Goal: Transaction & Acquisition: Purchase product/service

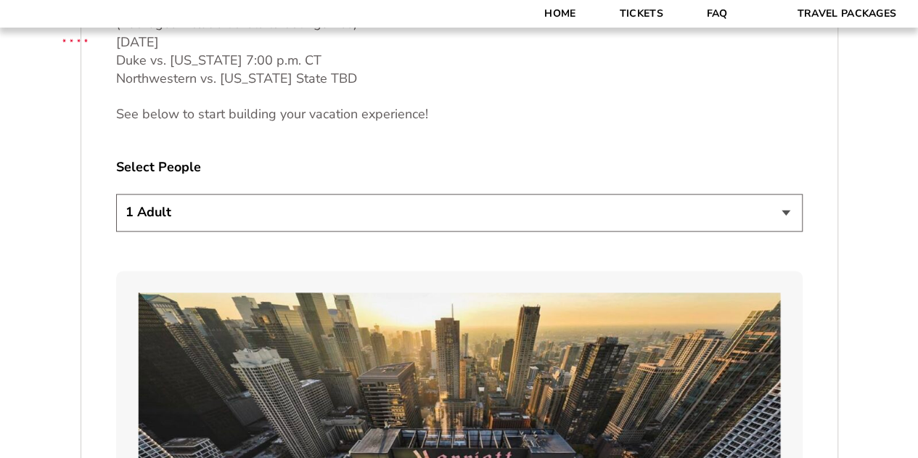
scroll to position [798, 0]
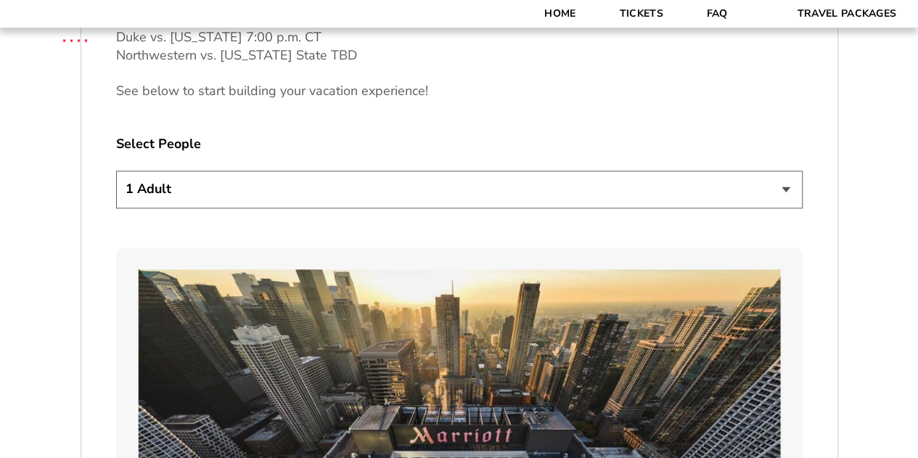
click at [396, 200] on select "1 Adult 2 Adults 3 Adults 4 Adults 2 Adults + 1 Child 2 Adults + 2 Children 2 A…" at bounding box center [459, 189] width 687 height 37
select select "2 Adults + 3 Children"
click at [116, 171] on select "1 Adult 2 Adults 3 Adults 4 Adults 2 Adults + 1 Child 2 Adults + 2 Children 2 A…" at bounding box center [459, 189] width 687 height 37
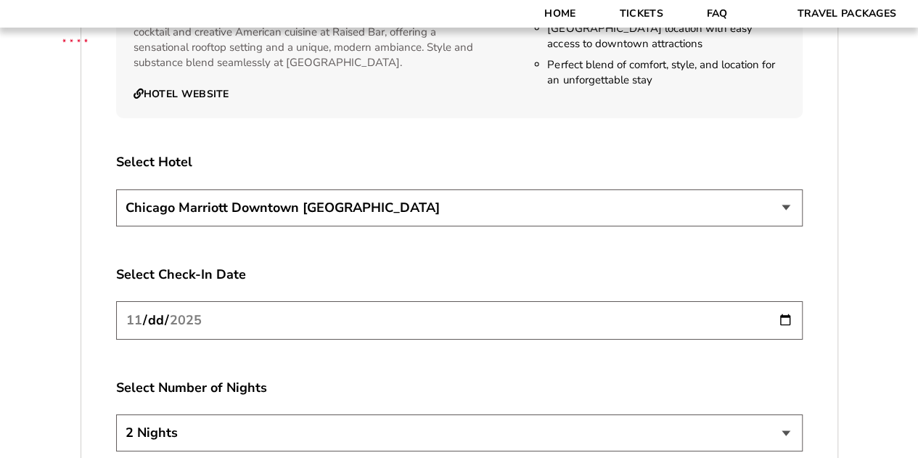
scroll to position [2540, 0]
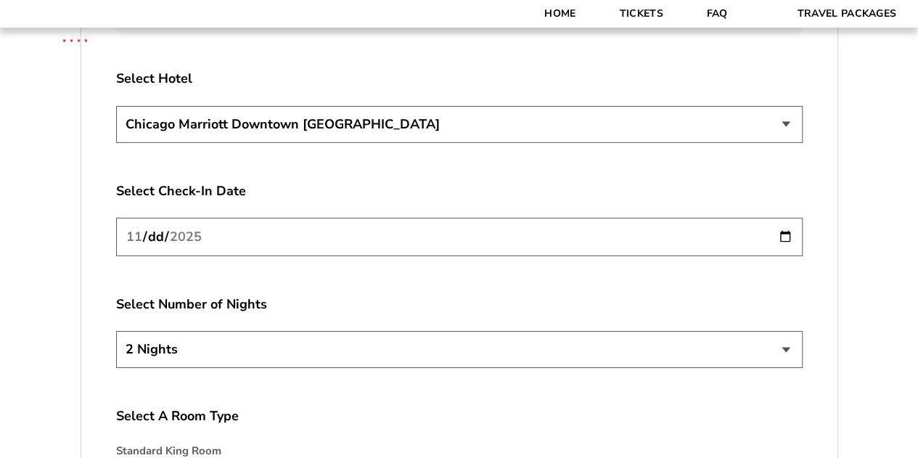
click at [398, 333] on select "2 Nights 3 Nights 4 Nights" at bounding box center [459, 349] width 687 height 37
select select "3 Nights"
click at [116, 331] on select "2 Nights 3 Nights 4 Nights" at bounding box center [459, 349] width 687 height 37
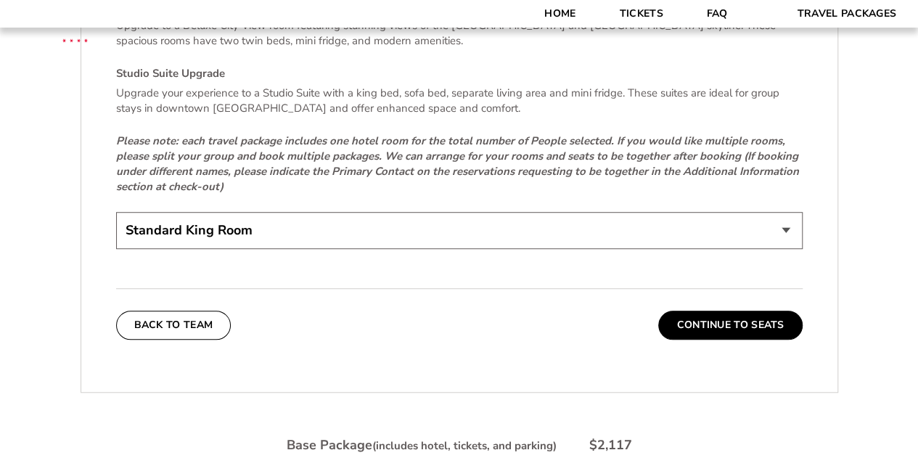
scroll to position [3194, 0]
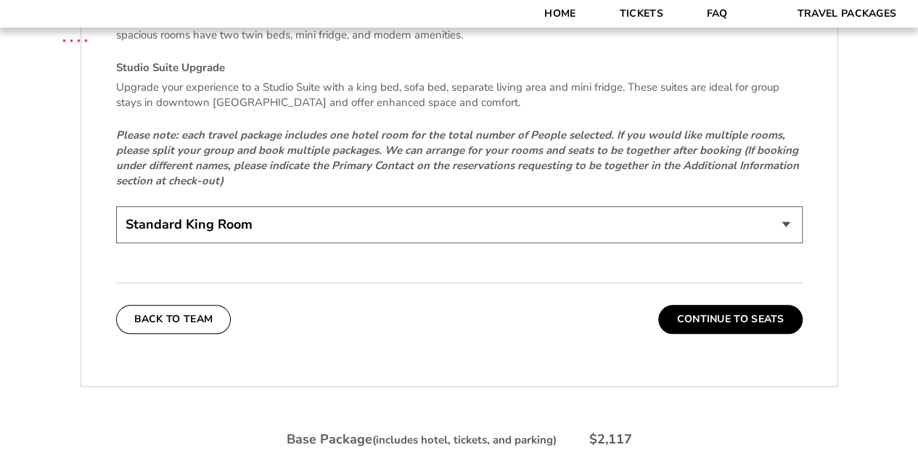
click at [381, 208] on select "Standard King Room Standard Room - Two Beds Upgrade (+$30 per night) Deluxe Cit…" at bounding box center [459, 224] width 687 height 37
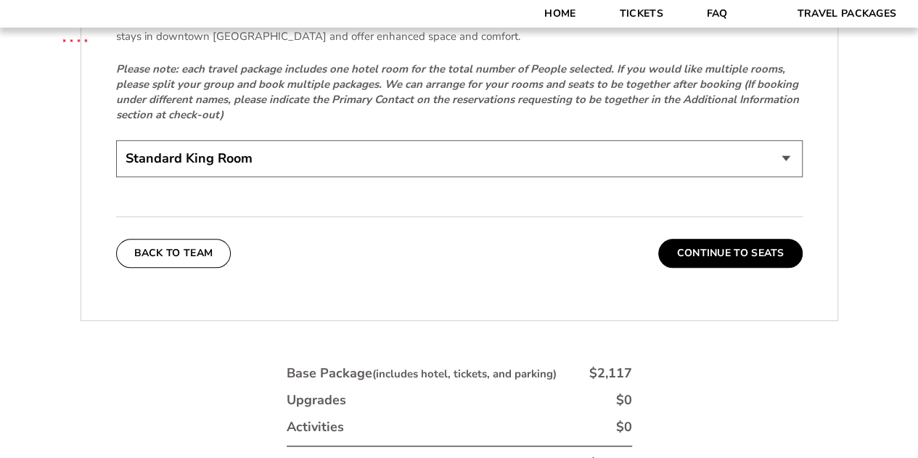
scroll to position [3339, 0]
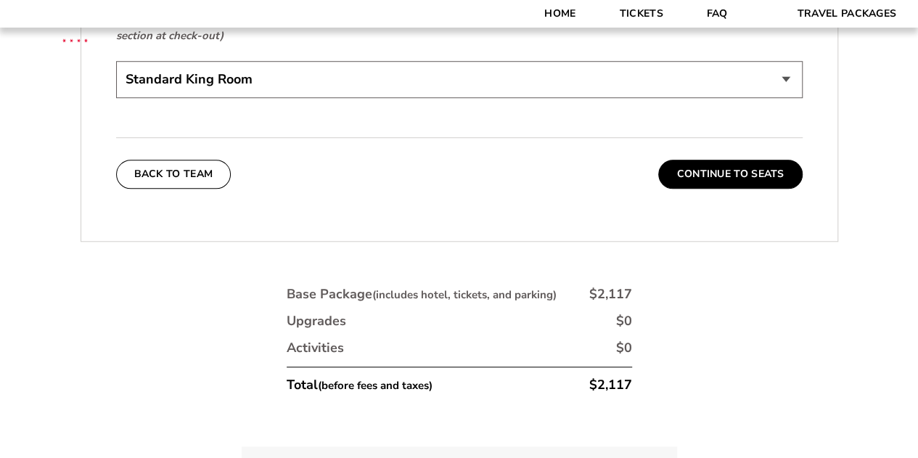
click at [336, 66] on select "Standard King Room Standard Room - Two Beds Upgrade (+$30 per night) Deluxe Cit…" at bounding box center [459, 79] width 687 height 37
select select "Deluxe City View - Two Beds Upgrade"
click at [116, 61] on select "Standard King Room Standard Room - Two Beds Upgrade (+$30 per night) Deluxe Cit…" at bounding box center [459, 79] width 687 height 37
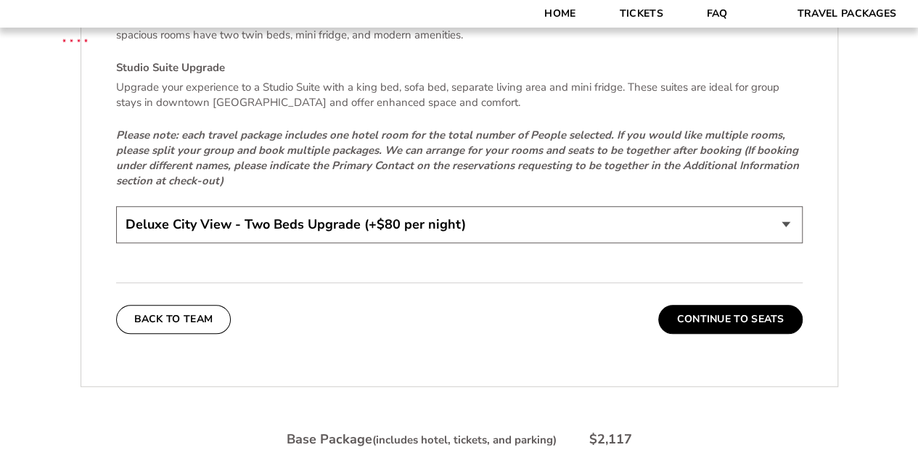
click at [337, 206] on select "Standard King Room Standard Room - Two Beds Upgrade (+$30 per night) Deluxe Cit…" at bounding box center [459, 224] width 687 height 37
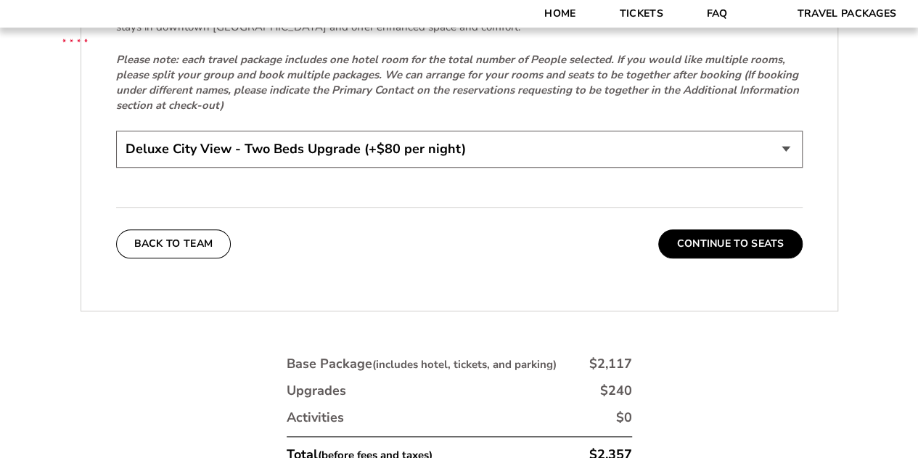
scroll to position [3339, 0]
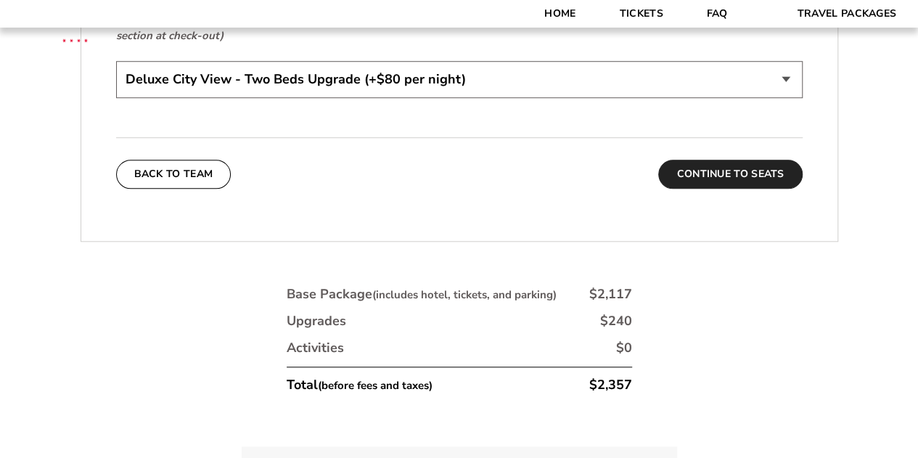
click at [742, 160] on button "Continue To Seats" at bounding box center [730, 174] width 144 height 29
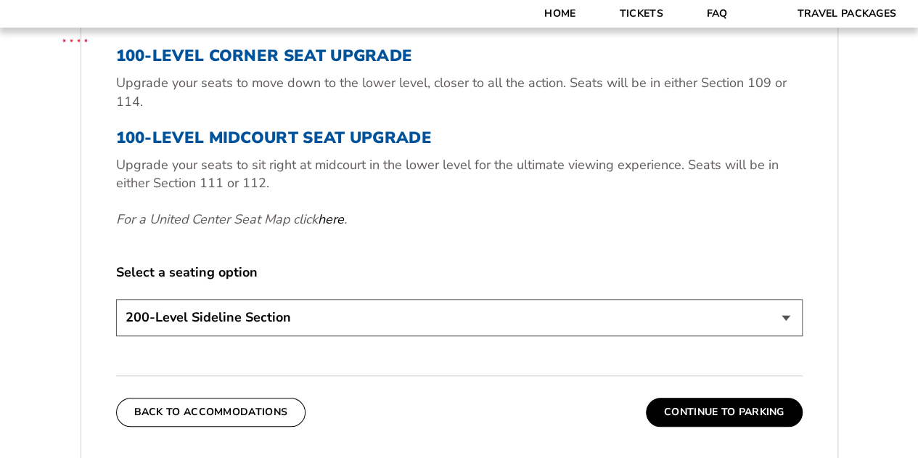
scroll to position [579, 0]
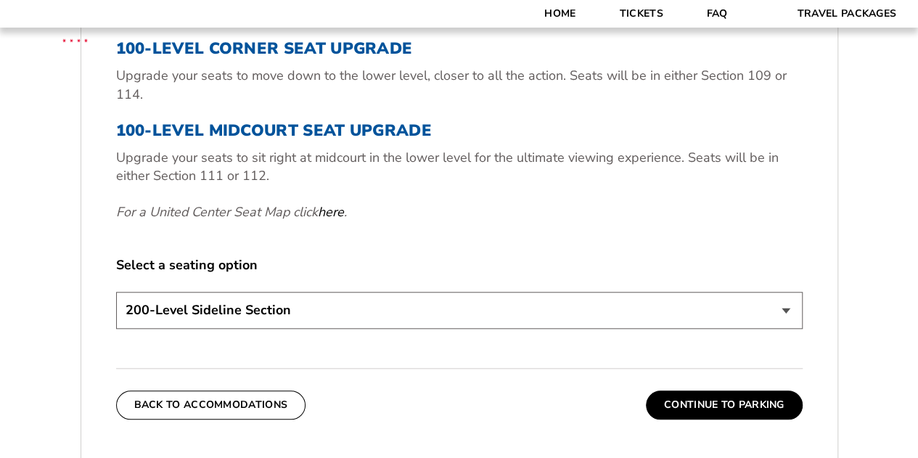
click at [465, 304] on select "200-Level Sideline Section 100-Level Corner Seat Upgrade (+$80 per person) 100-…" at bounding box center [459, 310] width 687 height 37
click at [486, 216] on p "For a United Center Seat Map click here ." at bounding box center [459, 212] width 687 height 18
click at [573, 317] on select "200-Level Sideline Section 100-Level Corner Seat Upgrade (+$80 per person) 100-…" at bounding box center [459, 310] width 687 height 37
click at [584, 203] on p "For a United Center Seat Map click here ." at bounding box center [459, 212] width 687 height 18
click at [715, 400] on button "Continue To Parking" at bounding box center [724, 404] width 157 height 29
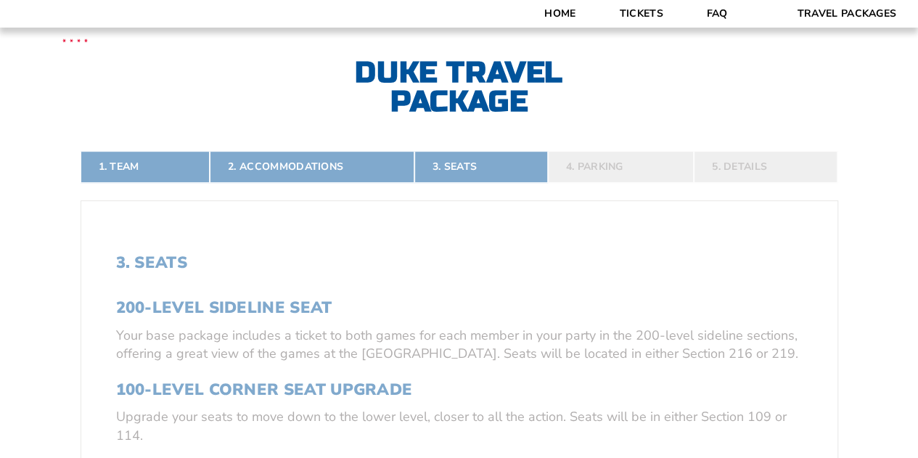
scroll to position [216, 0]
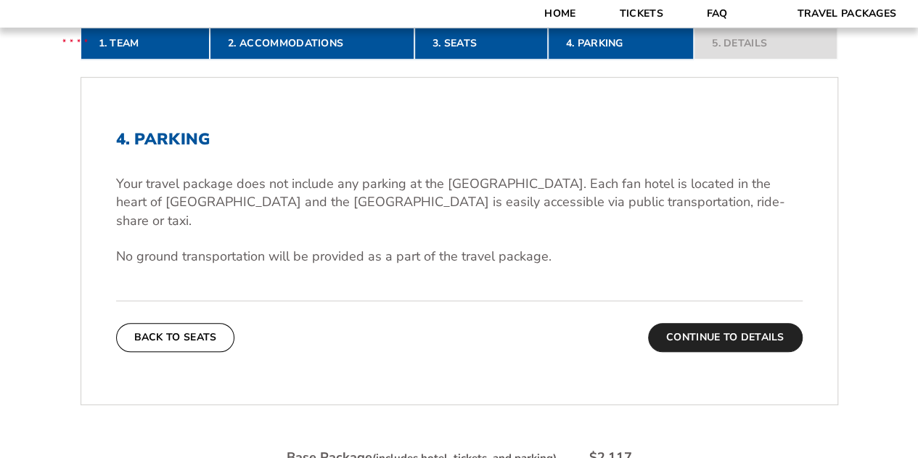
click at [706, 323] on button "Continue To Details" at bounding box center [725, 337] width 155 height 29
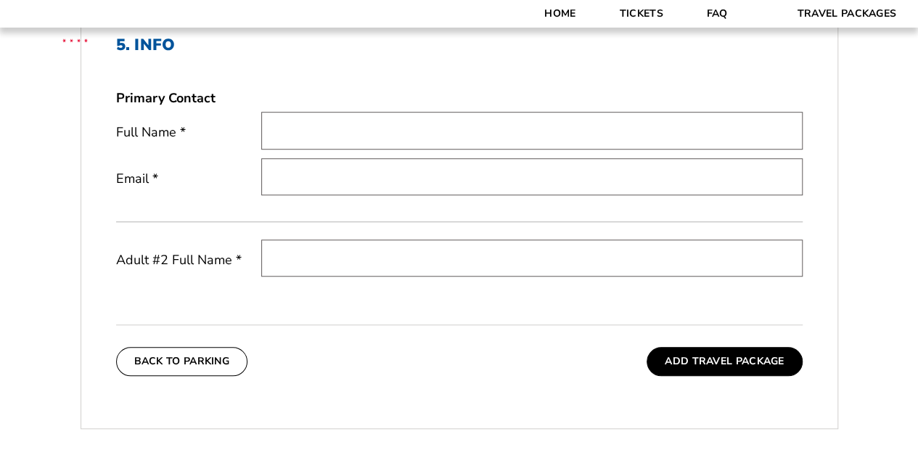
scroll to position [434, 0]
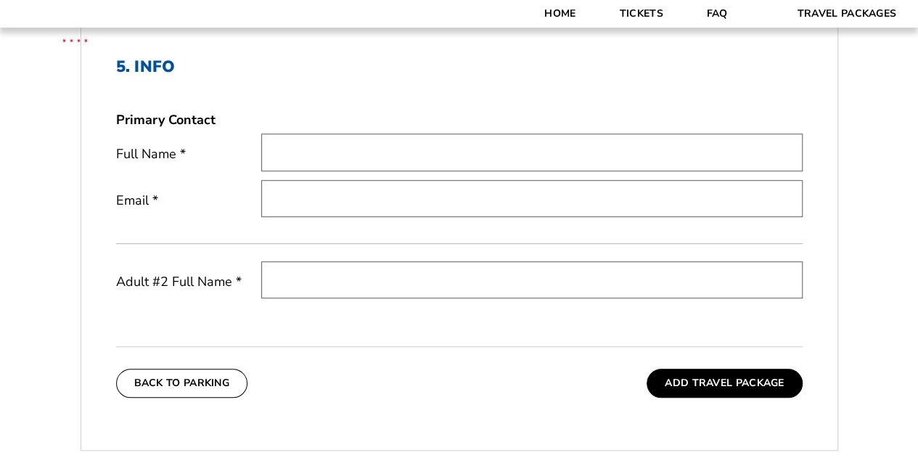
click at [345, 146] on input "text" at bounding box center [531, 152] width 541 height 37
type input "[PERSON_NAME]"
type input "[EMAIL_ADDRESS][DOMAIN_NAME]"
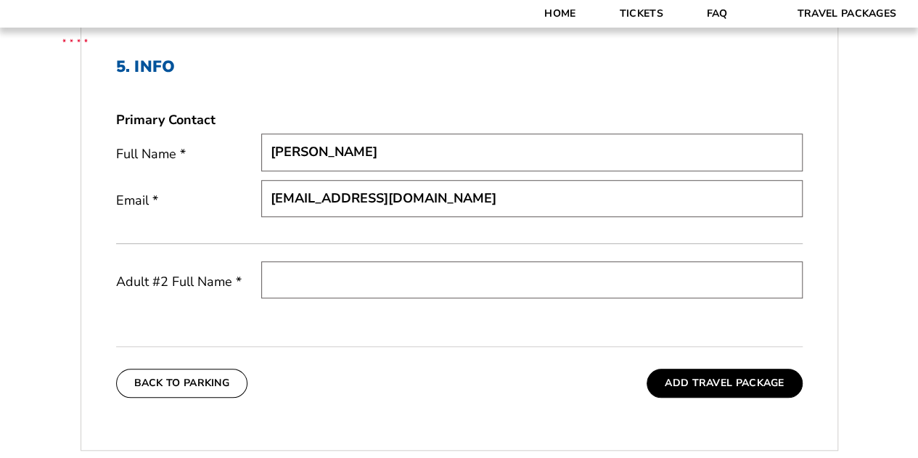
click at [302, 279] on input "text" at bounding box center [531, 279] width 541 height 37
type input "[PERSON_NAME]"
click at [488, 373] on div "Back To Parking Add Travel Package" at bounding box center [459, 372] width 687 height 52
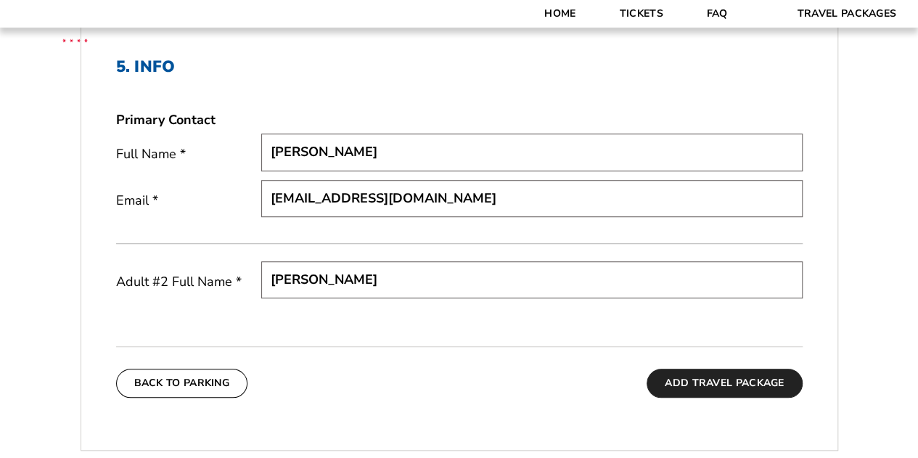
click at [732, 383] on button "Add Travel Package" at bounding box center [724, 383] width 155 height 29
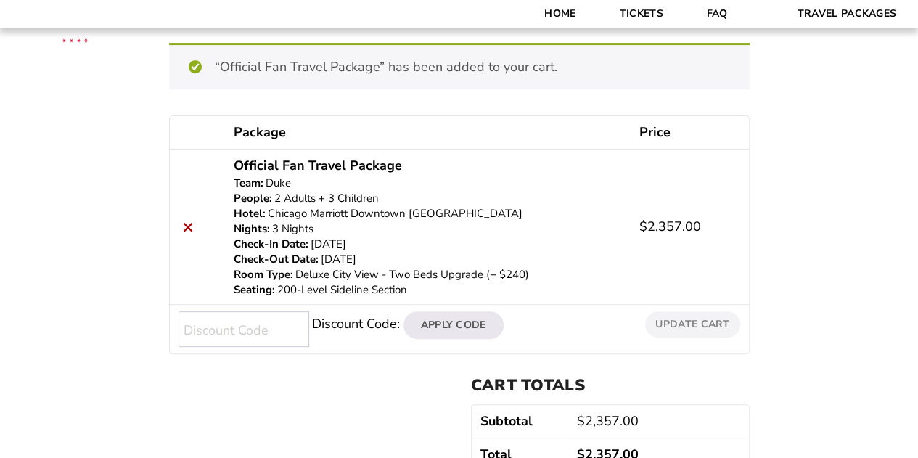
scroll to position [145, 0]
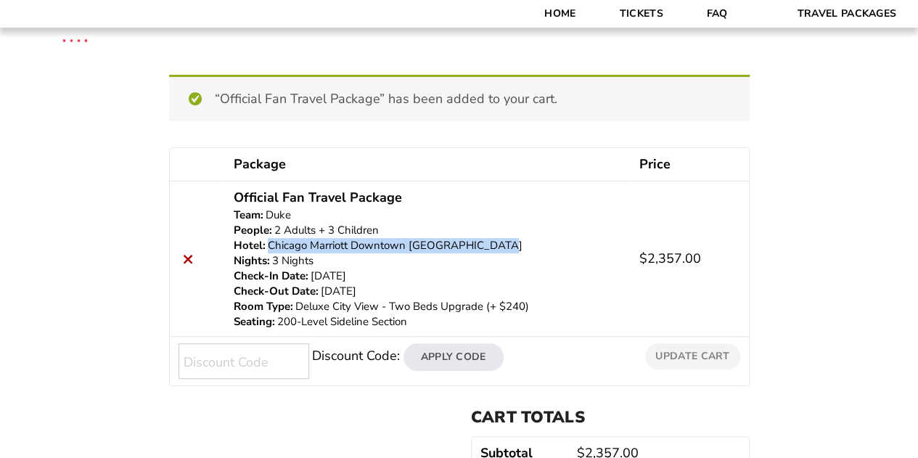
drag, startPoint x: 505, startPoint y: 242, endPoint x: 271, endPoint y: 252, distance: 234.6
click at [271, 252] on p "Chicago Marriott Downtown [GEOGRAPHIC_DATA]" at bounding box center [428, 245] width 388 height 15
copy p "Chicago Marriott Downtown [GEOGRAPHIC_DATA]"
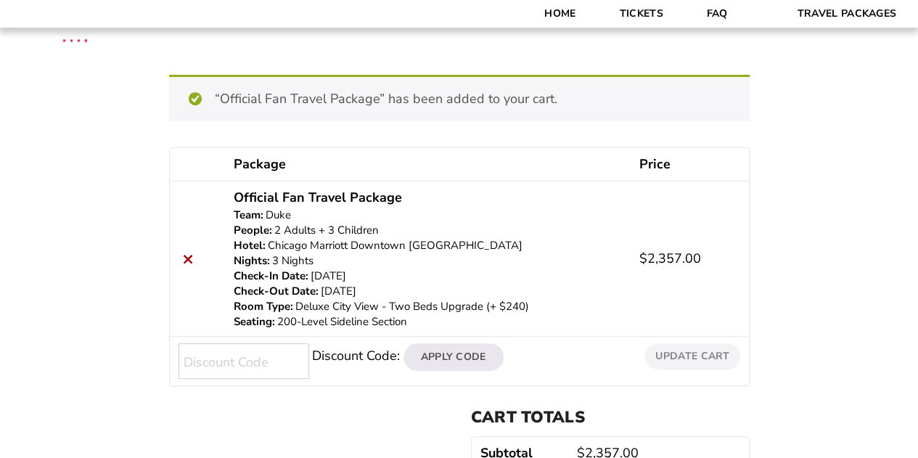
click at [93, 187] on div "Review & Confirm “Official Fan Travel Package” has been added to your cart. Con…" at bounding box center [459, 244] width 918 height 655
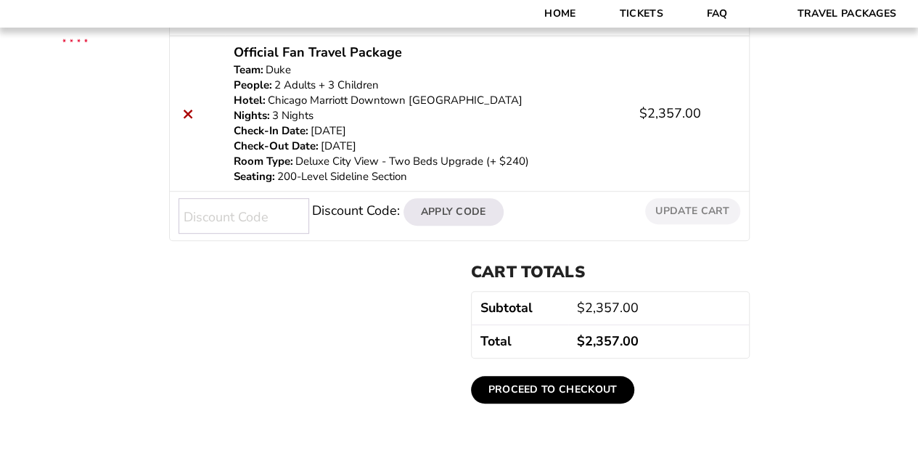
scroll to position [435, 0]
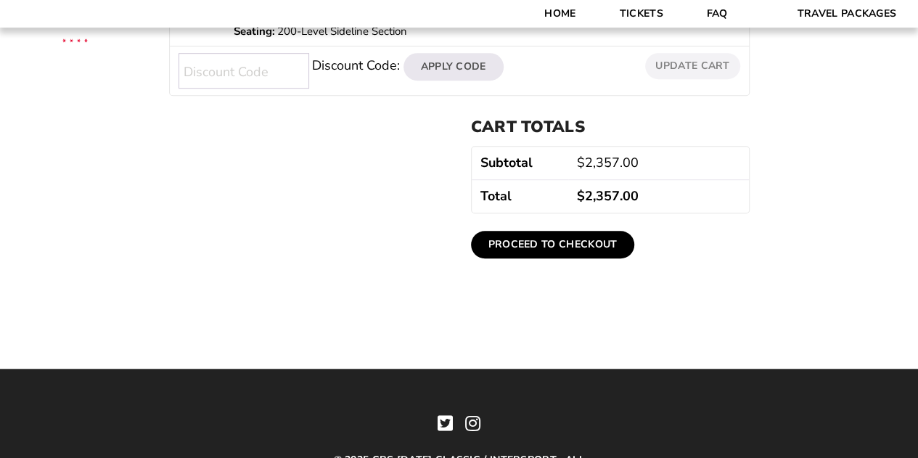
click at [521, 243] on link "Proceed to checkout" at bounding box center [553, 245] width 164 height 28
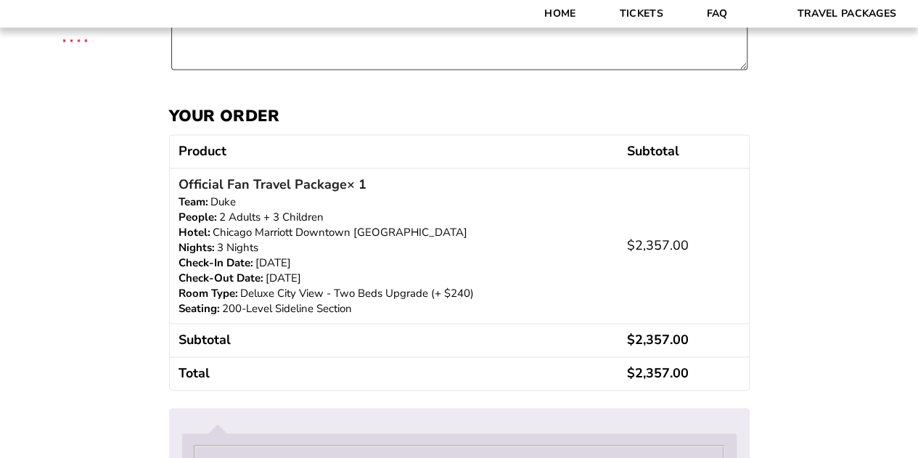
scroll to position [887, 0]
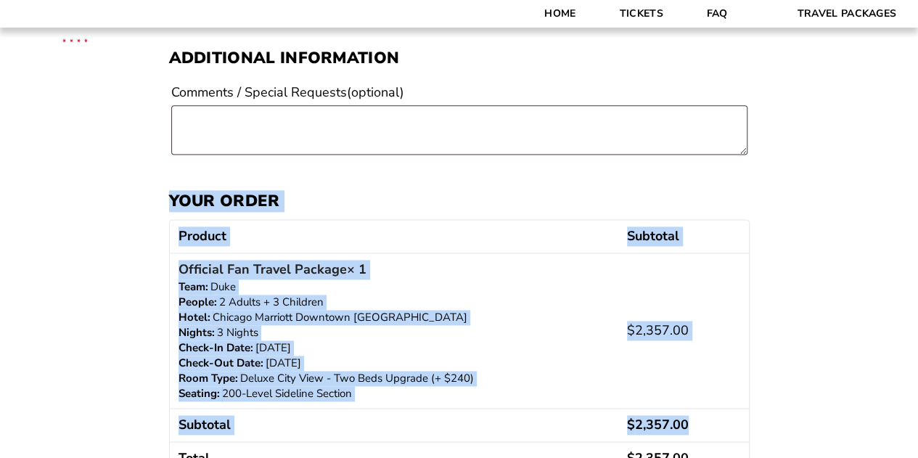
drag, startPoint x: 171, startPoint y: 201, endPoint x: 698, endPoint y: 409, distance: 565.9
click at [698, 409] on form "Billing details First name * Last name * Company name (optional) Country / Regi…" at bounding box center [459, 195] width 581 height 1725
copy form "Your order Product Subtotal Official Fan Travel Package × 1 Team: Duke People: …"
click at [102, 237] on div "Checkout Discount Code: Apply Code Billing details First name * Last name * Com…" at bounding box center [459, 116] width 918 height 1883
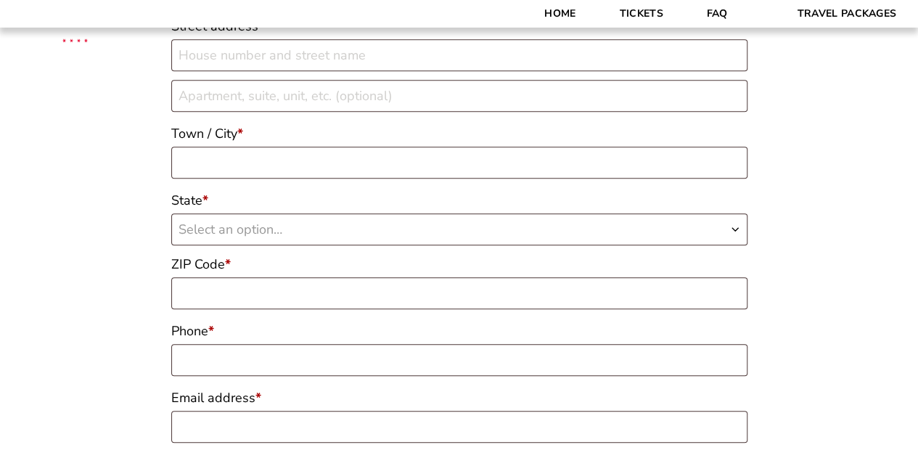
scroll to position [451, 0]
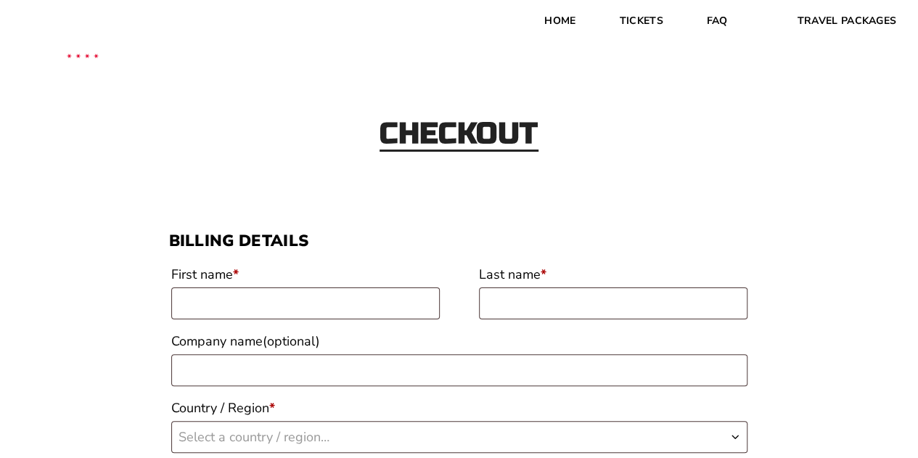
scroll to position [0, 0]
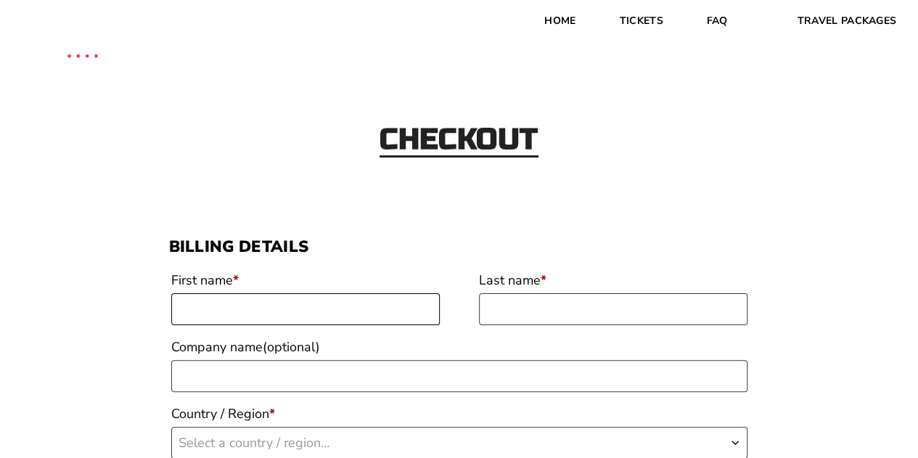
click at [226, 304] on input "First name *" at bounding box center [305, 309] width 269 height 32
type input "Tracy"
type input "Hanzal"
type input "Personal Card"
select select "US"
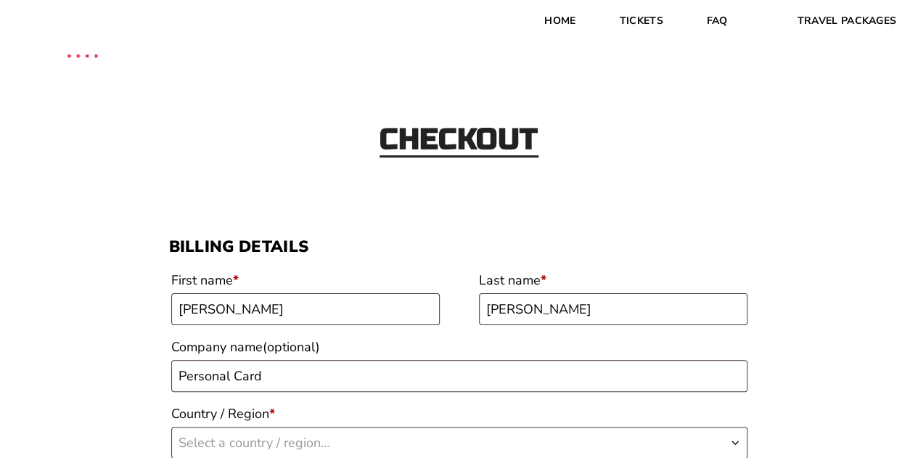
type input "2514 LACORTE PL"
type input "BISMARCK"
type input "585038866"
type input "17017511063"
type input "hanzals@gmail.com"
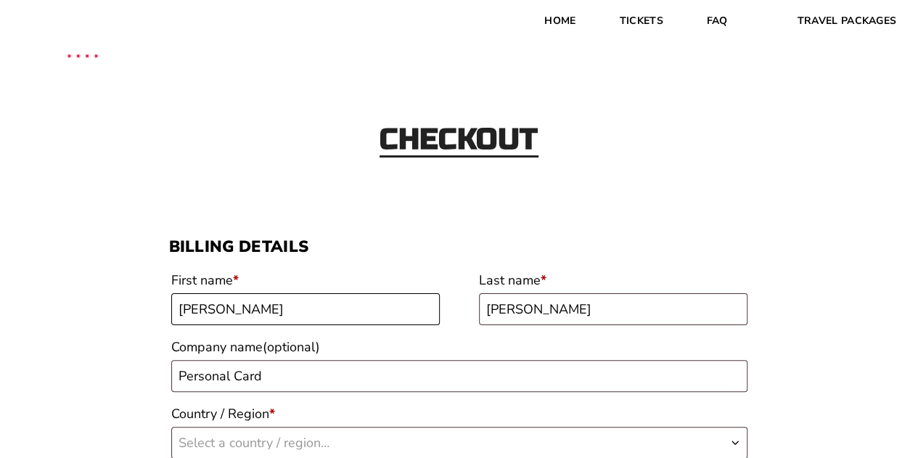
select select "US"
select select "ND"
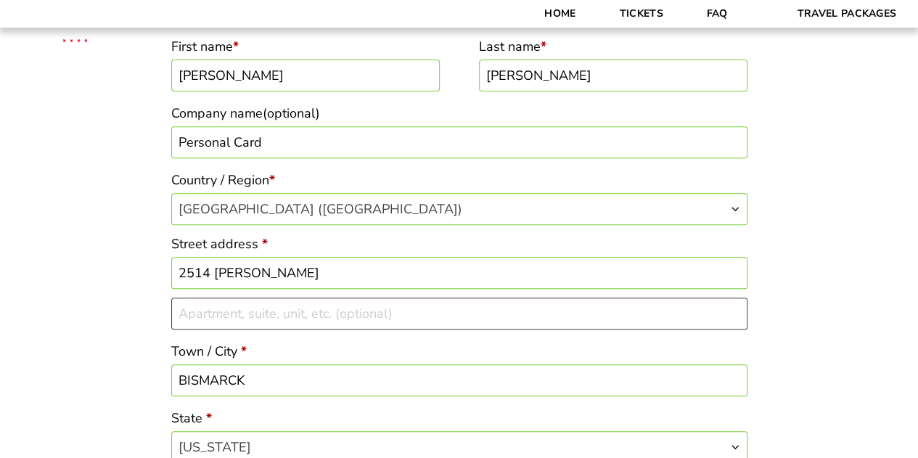
scroll to position [161, 0]
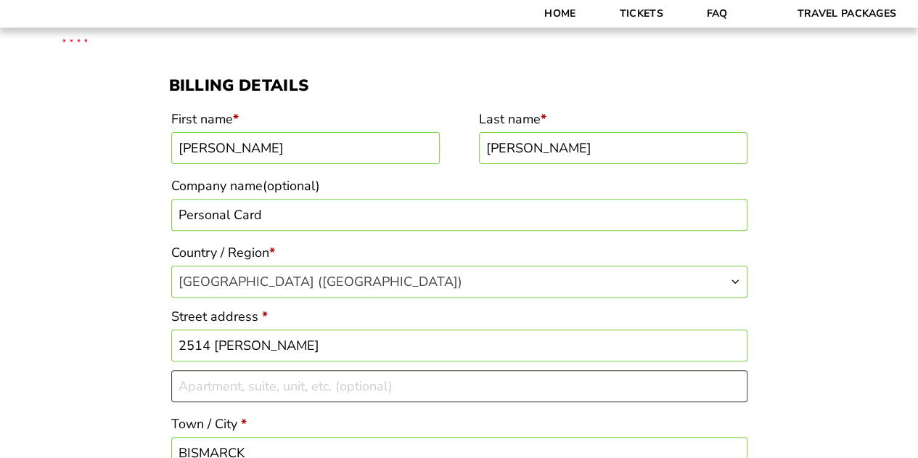
drag, startPoint x: 284, startPoint y: 213, endPoint x: 144, endPoint y: 221, distance: 140.4
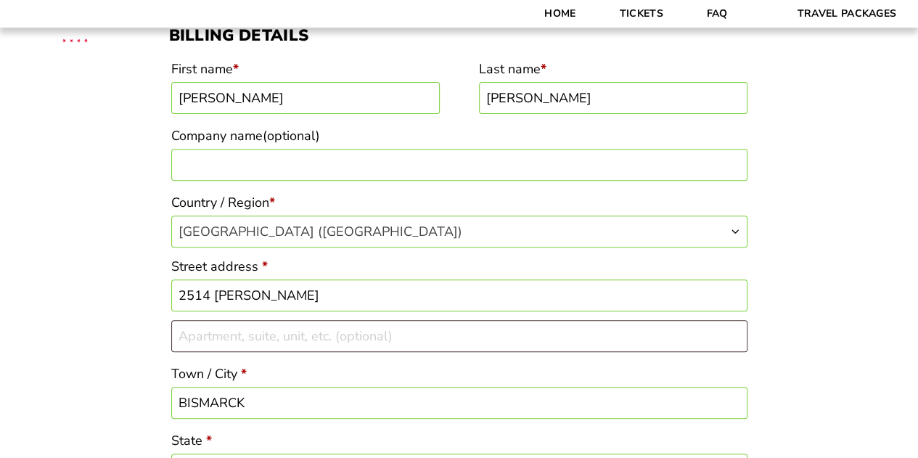
scroll to position [234, 0]
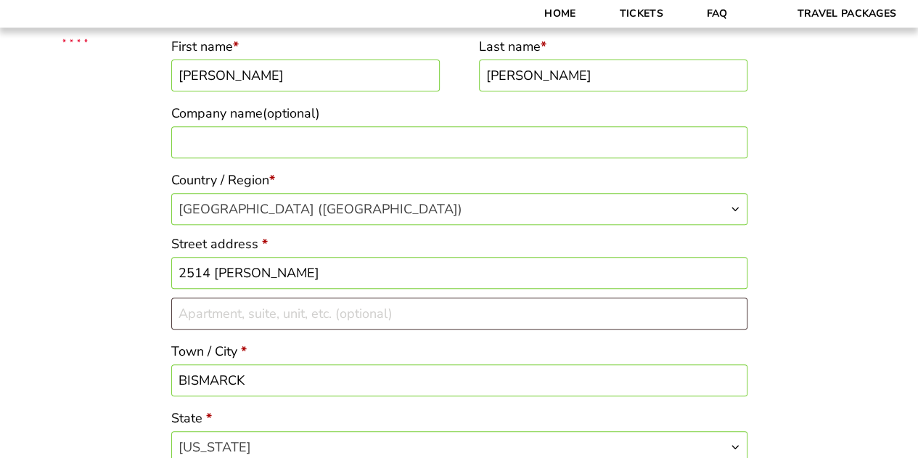
click at [314, 270] on input "2514 LACORTE PL" at bounding box center [459, 273] width 576 height 32
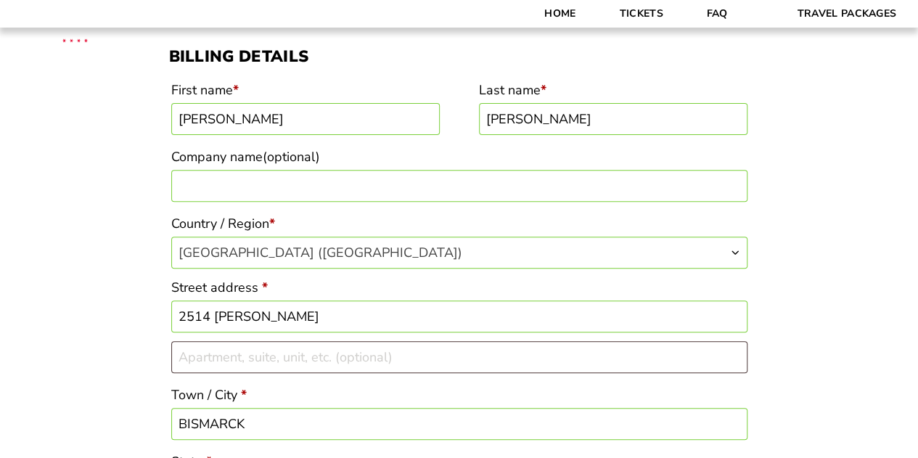
scroll to position [161, 0]
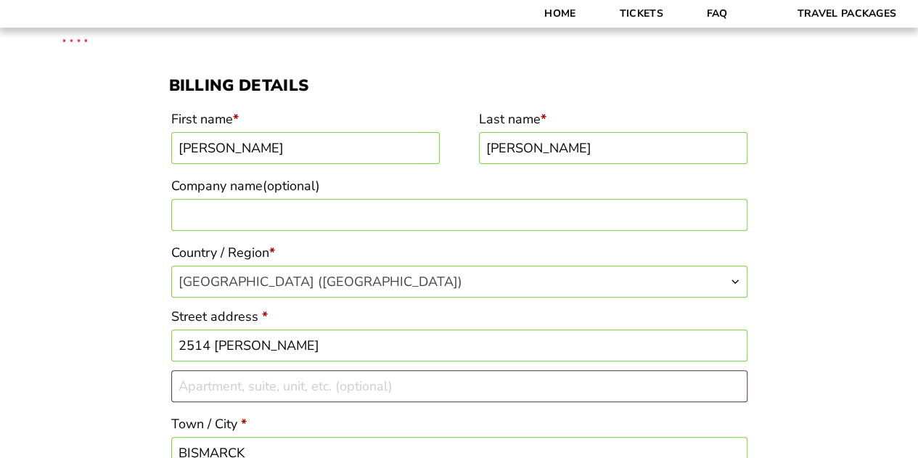
click at [298, 345] on input "2514 LACORTE PL" at bounding box center [459, 346] width 576 height 32
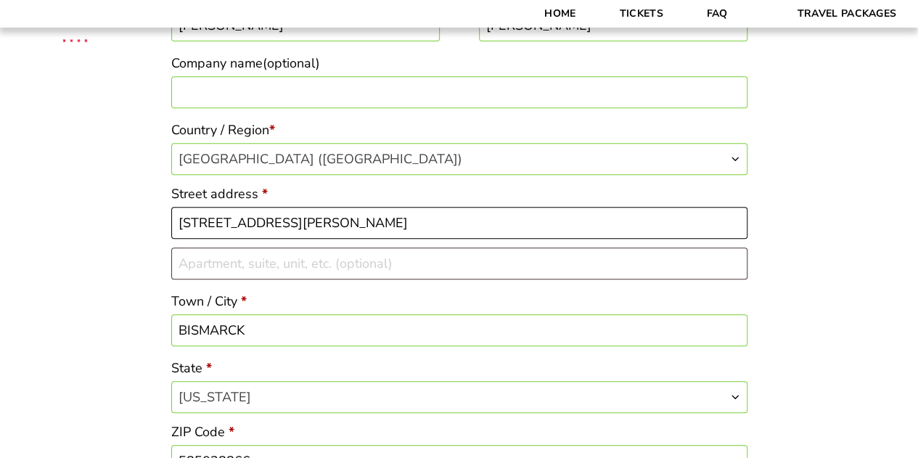
scroll to position [306, 0]
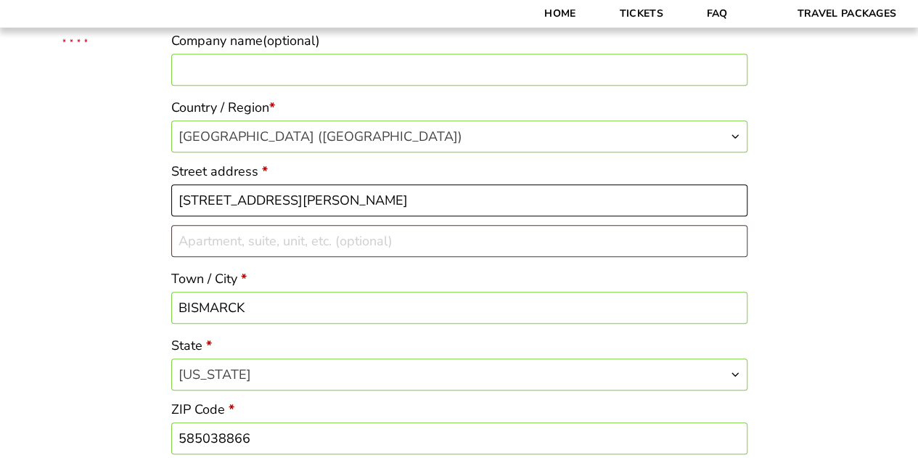
type input "[STREET_ADDRESS][PERSON_NAME]"
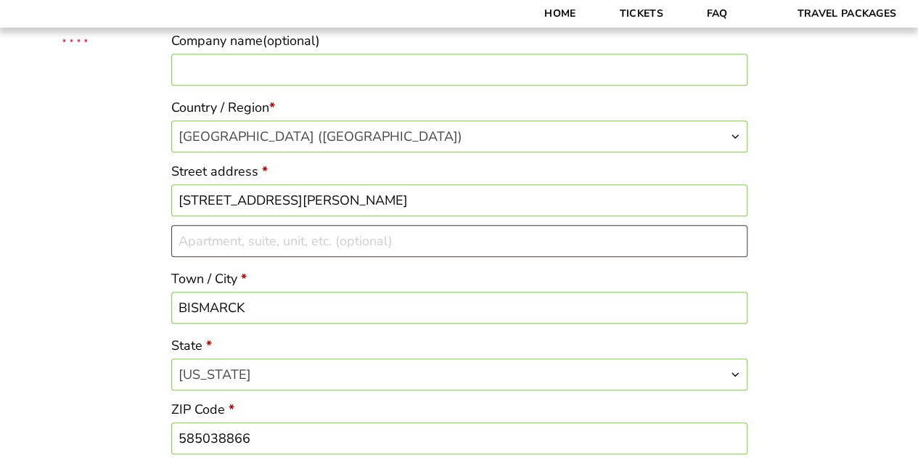
drag, startPoint x: 257, startPoint y: 310, endPoint x: 186, endPoint y: 313, distance: 71.2
click at [186, 313] on input "BISMARCK" at bounding box center [459, 308] width 576 height 32
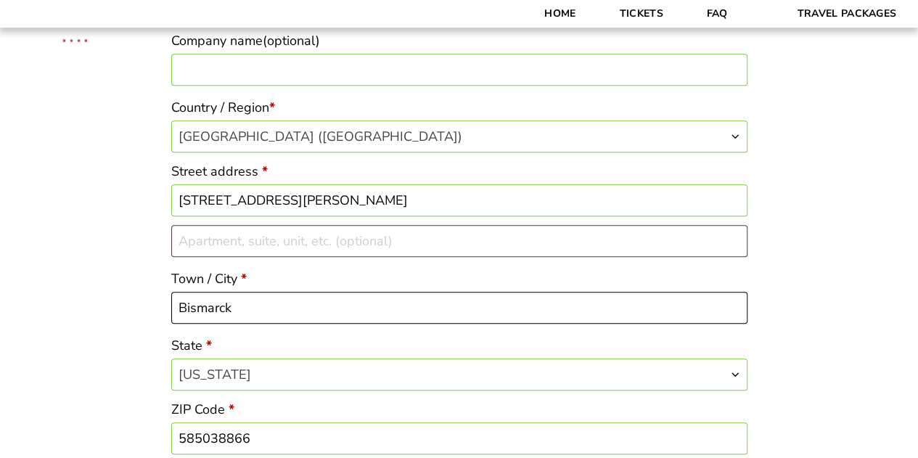
type input "Bismarck"
drag, startPoint x: 71, startPoint y: 339, endPoint x: 82, endPoint y: 340, distance: 11.0
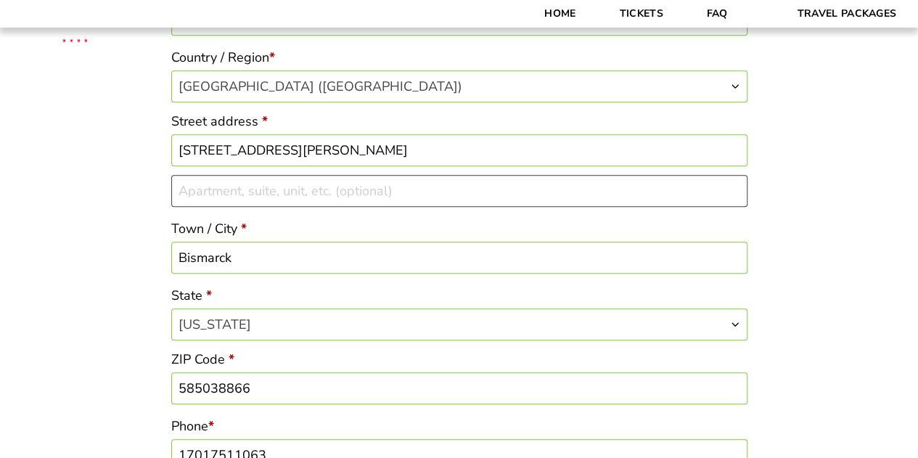
scroll to position [379, 0]
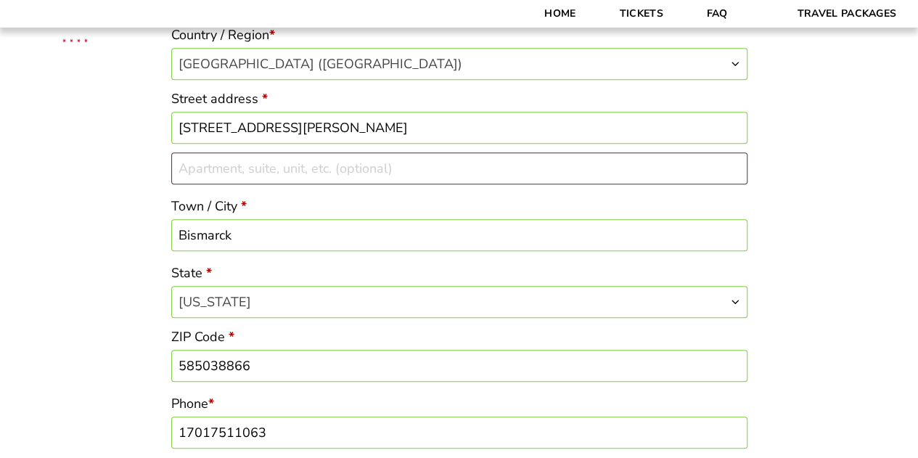
click at [247, 368] on input "585038866" at bounding box center [459, 366] width 576 height 32
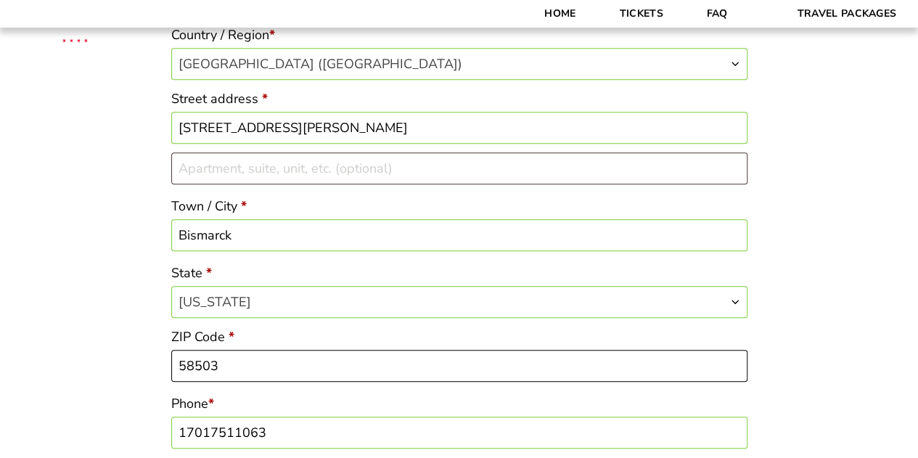
type input "58503"
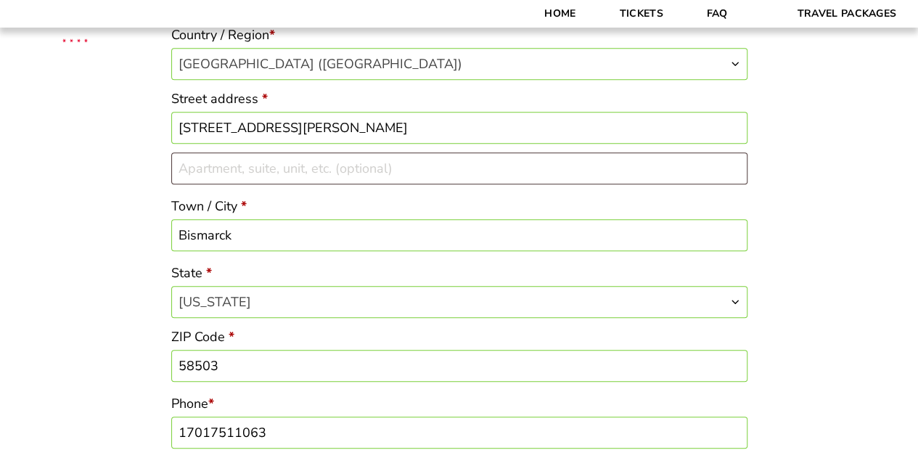
drag, startPoint x: 273, startPoint y: 433, endPoint x: 144, endPoint y: 434, distance: 129.2
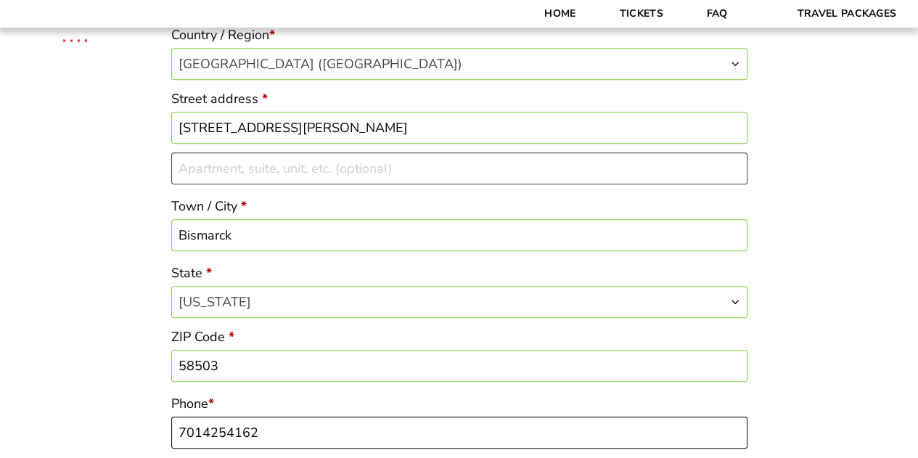
type input "7014254162"
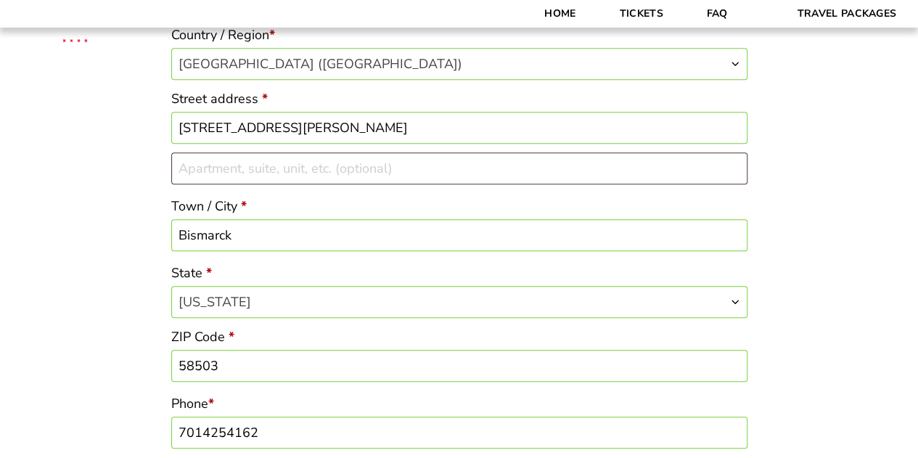
scroll to position [524, 0]
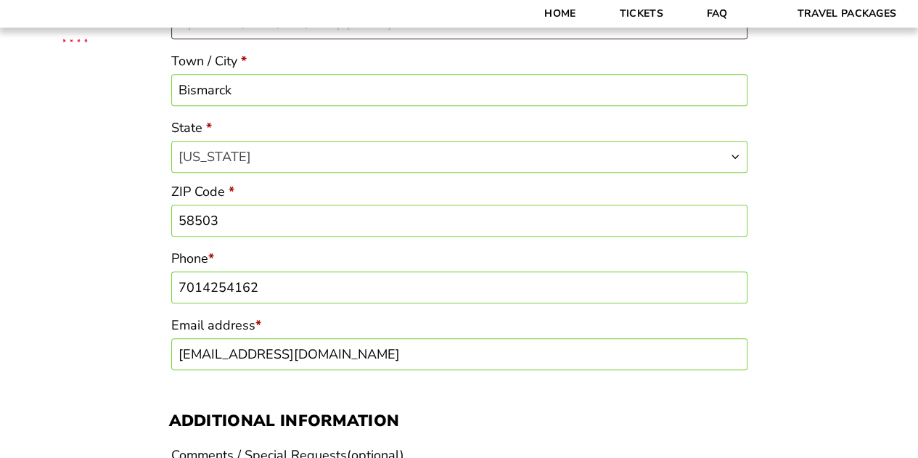
drag, startPoint x: 179, startPoint y: 359, endPoint x: 122, endPoint y: 359, distance: 57.3
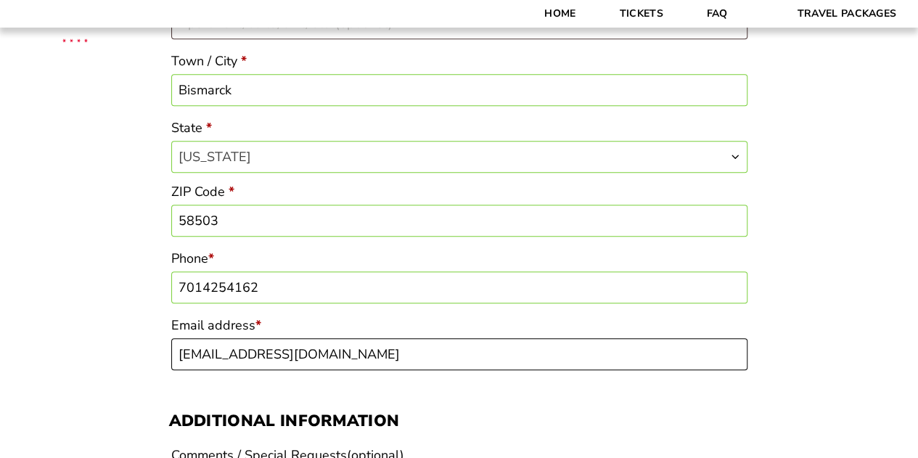
type input "[EMAIL_ADDRESS][DOMAIN_NAME]"
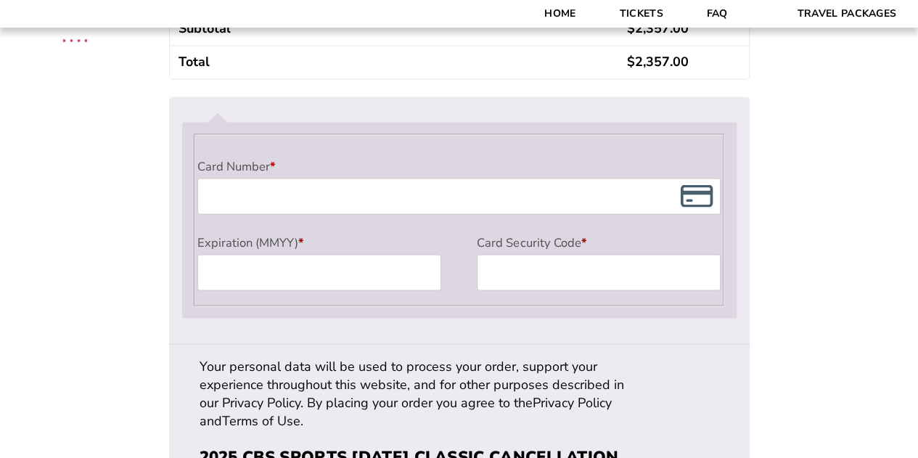
scroll to position [1306, 0]
